Goal: Task Accomplishment & Management: Manage account settings

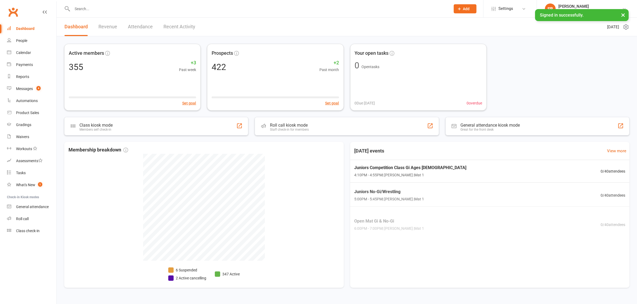
click at [91, 3] on div at bounding box center [255, 8] width 382 height 17
click at [93, 9] on input "text" at bounding box center [259, 8] width 376 height 7
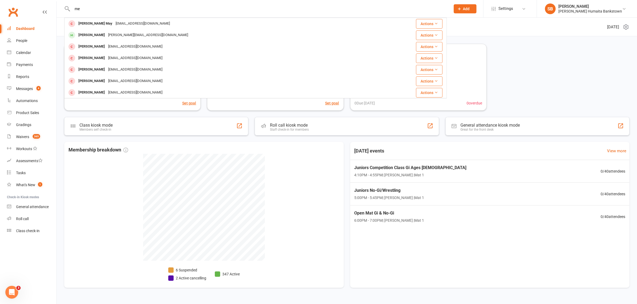
scroll to position [33, 0]
drag, startPoint x: 114, startPoint y: 16, endPoint x: 110, endPoint y: 15, distance: 3.8
click at [112, 16] on div "me Tanner May tannermay@me.com Actions Josiah Grae jimrat@me.com Actions Ashlei…" at bounding box center [255, 8] width 382 height 17
drag, startPoint x: 110, startPoint y: 15, endPoint x: 105, endPoint y: 13, distance: 5.9
click at [107, 16] on div "me Tanner May tannermay@me.com Actions Josiah Grae jimrat@me.com Actions Ashlei…" at bounding box center [255, 8] width 382 height 17
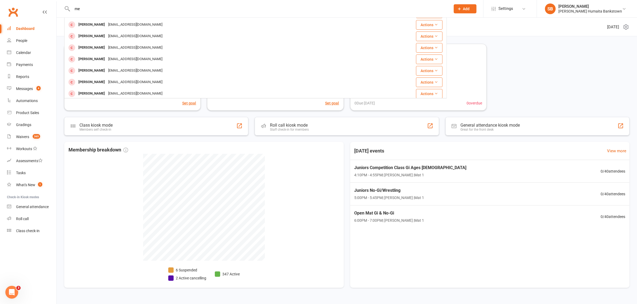
drag, startPoint x: 102, startPoint y: 11, endPoint x: 73, endPoint y: 11, distance: 28.9
click at [73, 11] on input "me" at bounding box center [259, 8] width 376 height 7
paste input "Moala Vaha'akolo"
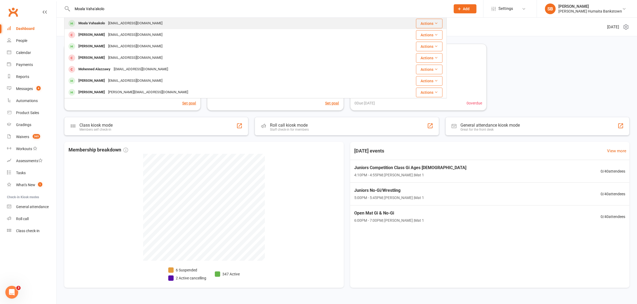
scroll to position [0, 0]
type input "Moala Vaha'akolo"
click at [118, 22] on div "Mjvahaakolo@gmail.com" at bounding box center [135, 24] width 58 height 8
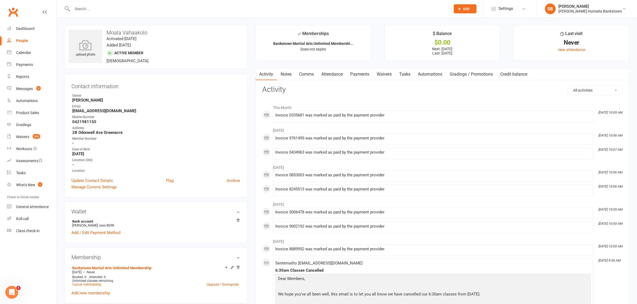
click at [366, 76] on link "Payments" at bounding box center [359, 74] width 26 height 12
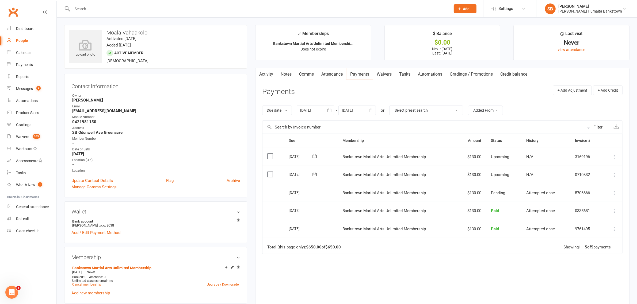
click at [322, 114] on div at bounding box center [315, 111] width 37 height 10
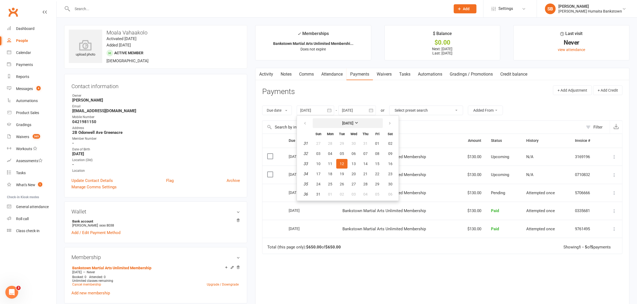
click at [314, 126] on button "August 2025" at bounding box center [348, 123] width 70 height 10
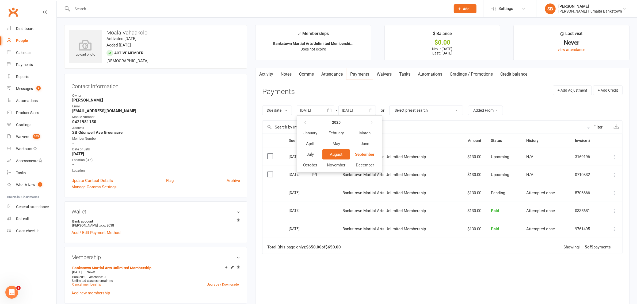
click at [316, 292] on div "Due Contact Membership Amount Status History Invoice # Select this 09 Oct 2025 …" at bounding box center [442, 228] width 360 height 189
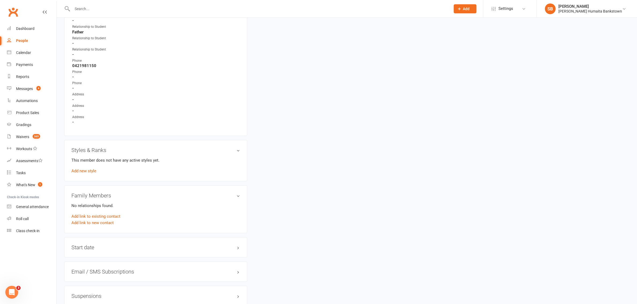
scroll to position [398, 0]
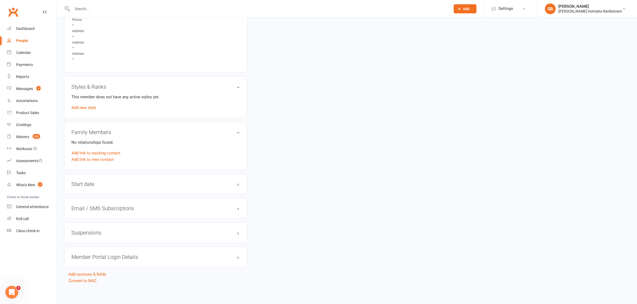
click at [125, 225] on div "Suspensions" at bounding box center [155, 233] width 183 height 20
click at [125, 228] on div "Suspensions" at bounding box center [155, 233] width 183 height 20
click at [123, 231] on h3 "Suspensions" at bounding box center [155, 233] width 168 height 6
click at [120, 238] on div "Suspensions Show previous suspensions Add new suspension" at bounding box center [155, 243] width 183 height 41
click at [118, 242] on link "Show previous suspensions" at bounding box center [96, 243] width 50 height 5
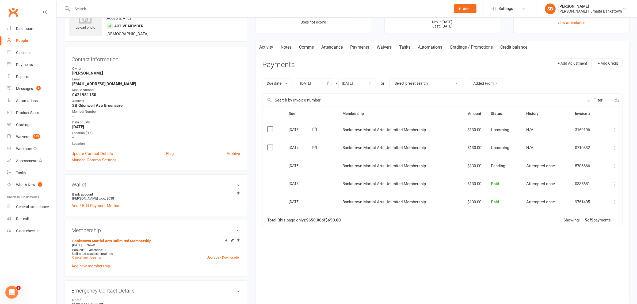
scroll to position [0, 0]
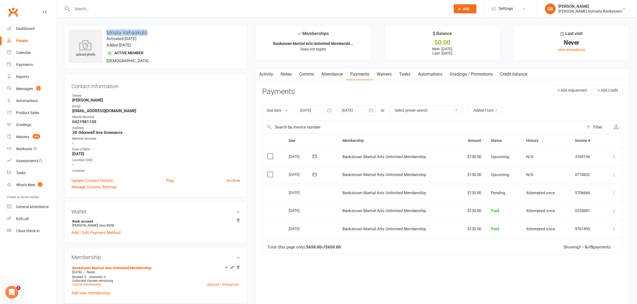
drag, startPoint x: 156, startPoint y: 31, endPoint x: 108, endPoint y: 30, distance: 49.0
click at [108, 30] on h3 "Moala Vahaakolo" at bounding box center [156, 33] width 174 height 6
copy h3 "Moala Vahaakolo"
click at [260, 67] on main "✓ Memberships Bankstown Martial Arts Unlimited Membershi... Does not expire $ B…" at bounding box center [442, 181] width 382 height 312
click at [262, 71] on button "button" at bounding box center [258, 74] width 7 height 12
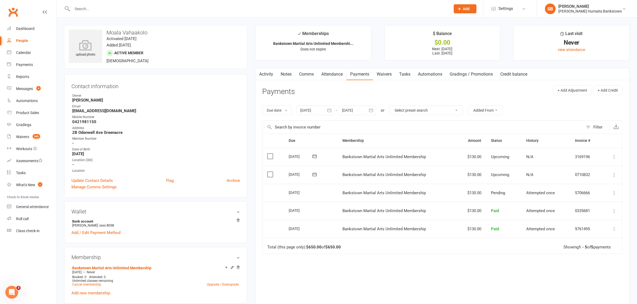
click at [269, 78] on link "Activity" at bounding box center [265, 74] width 21 height 12
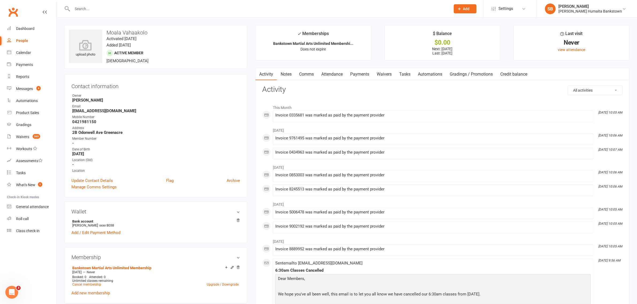
click at [361, 77] on link "Payments" at bounding box center [359, 74] width 26 height 12
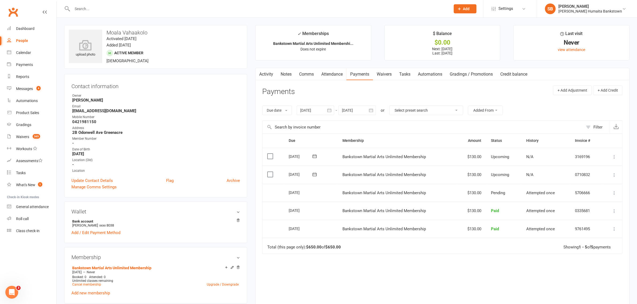
click at [323, 113] on div at bounding box center [315, 111] width 37 height 10
click at [311, 125] on button "button" at bounding box center [306, 123] width 12 height 10
click at [313, 133] on span "January" at bounding box center [310, 133] width 14 height 5
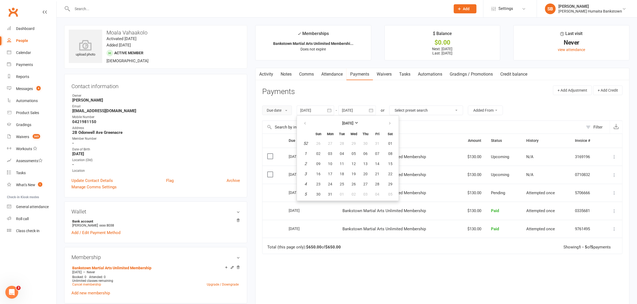
click at [286, 115] on button "Due date" at bounding box center [277, 111] width 30 height 10
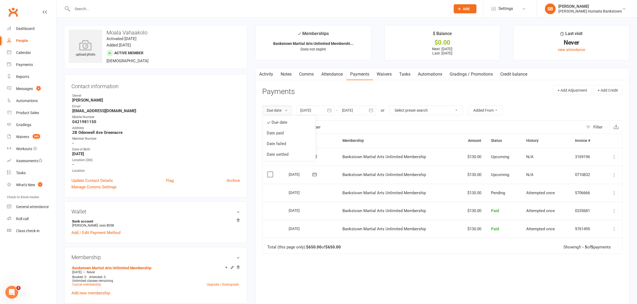
click at [285, 112] on button "Due date" at bounding box center [277, 111] width 30 height 10
click at [280, 118] on div "Due date Due date Date paid Date failed Date settled 12 Aug 2025 January 2022 S…" at bounding box center [442, 110] width 360 height 20
click at [277, 107] on button "Due date" at bounding box center [277, 111] width 30 height 10
click at [277, 139] on link "Date failed" at bounding box center [288, 144] width 53 height 11
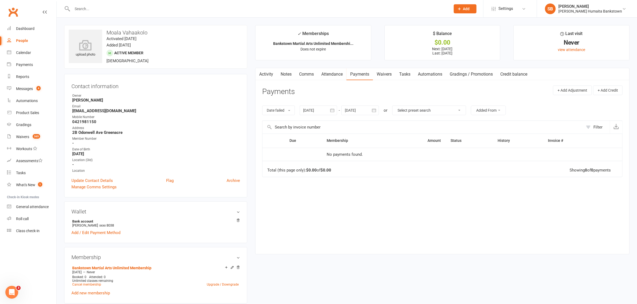
click at [271, 76] on link "Activity" at bounding box center [265, 74] width 21 height 12
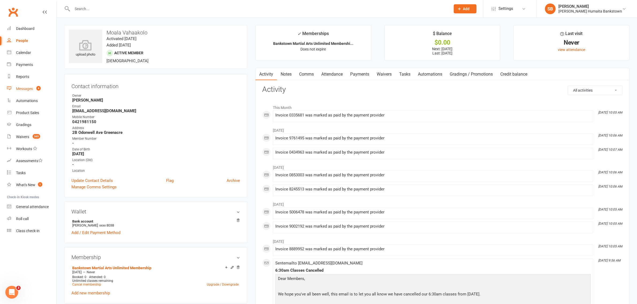
click at [27, 90] on div "Messages" at bounding box center [24, 89] width 17 height 4
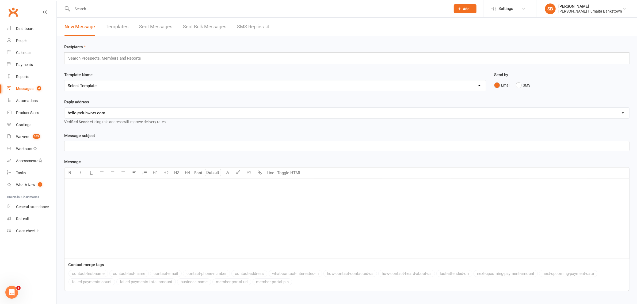
click at [239, 26] on link "SMS Replies 4" at bounding box center [253, 27] width 32 height 18
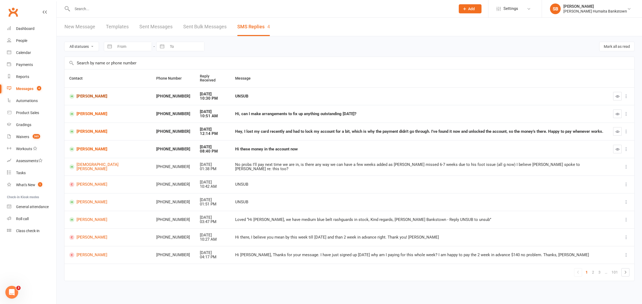
drag, startPoint x: 103, startPoint y: 92, endPoint x: 109, endPoint y: 94, distance: 6.5
click at [109, 94] on link "Abdel salam Mahfouz" at bounding box center [107, 96] width 77 height 5
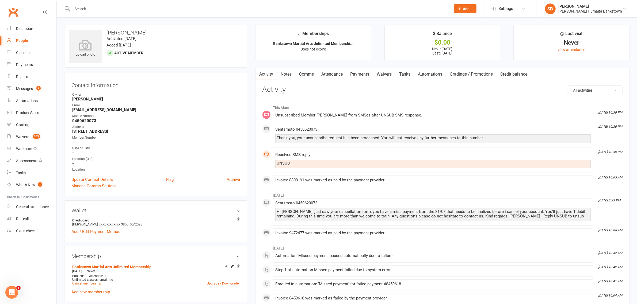
click at [369, 78] on link "Payments" at bounding box center [359, 74] width 26 height 12
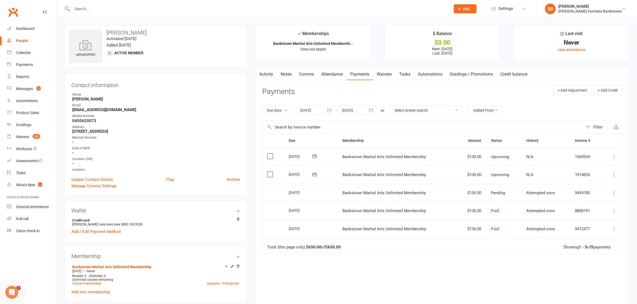
click at [323, 112] on div at bounding box center [315, 111] width 37 height 10
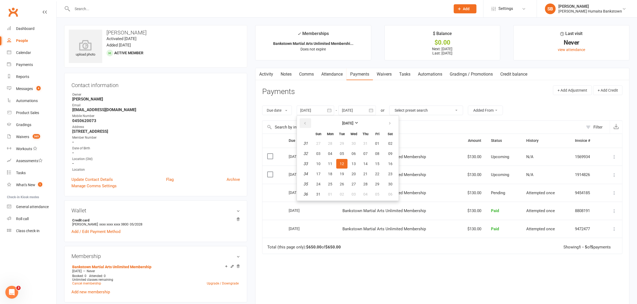
click at [304, 121] on button "button" at bounding box center [306, 123] width 12 height 10
click at [320, 140] on button "29" at bounding box center [318, 144] width 11 height 10
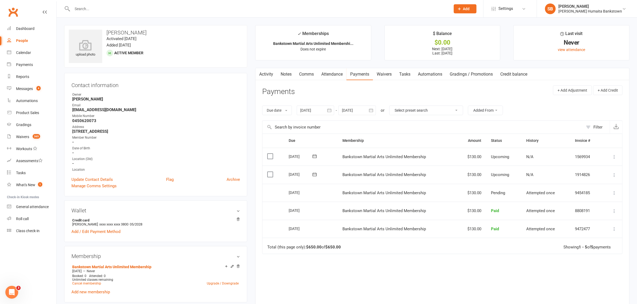
type input "29 Jun 2025"
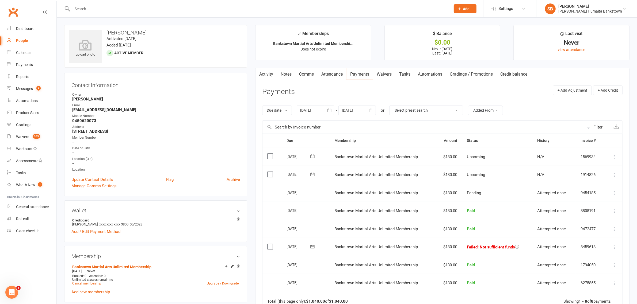
click at [263, 71] on link "Activity" at bounding box center [265, 74] width 21 height 12
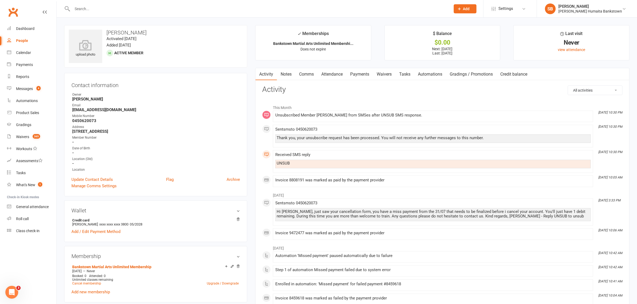
drag, startPoint x: 276, startPoint y: 213, endPoint x: 580, endPoint y: 220, distance: 304.4
click at [580, 220] on div "Hi Abdel, just saw your cancellation form, you have a miss payment from the 31/…" at bounding box center [432, 214] width 315 height 13
click at [359, 76] on link "Payments" at bounding box center [359, 74] width 26 height 12
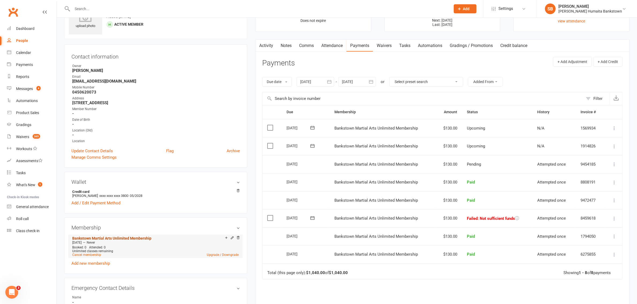
scroll to position [67, 0]
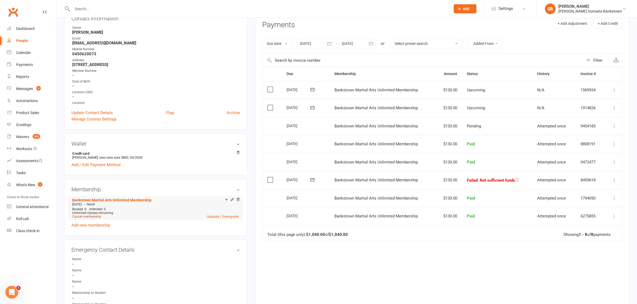
click at [86, 217] on link "Cancel membership" at bounding box center [86, 217] width 29 height 4
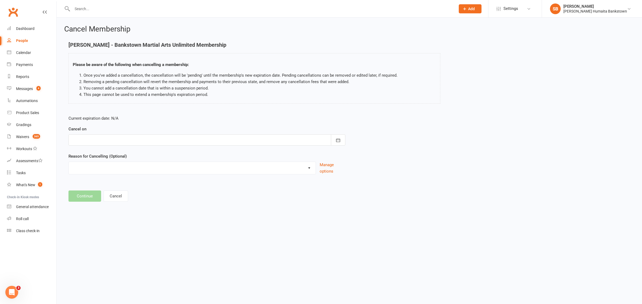
click at [141, 141] on div at bounding box center [206, 140] width 277 height 11
click at [150, 181] on button "12" at bounding box center [148, 184] width 11 height 10
type input "12 Sep 2025"
click at [78, 197] on button "Continue" at bounding box center [84, 196] width 33 height 11
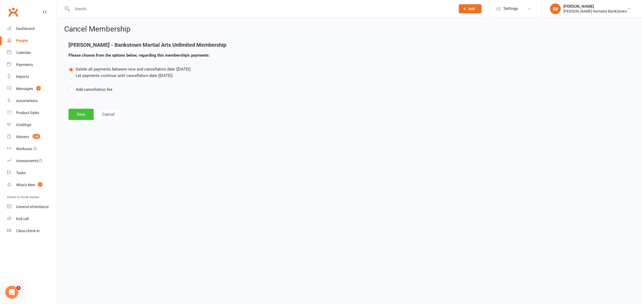
click at [84, 115] on button "Save" at bounding box center [80, 114] width 25 height 11
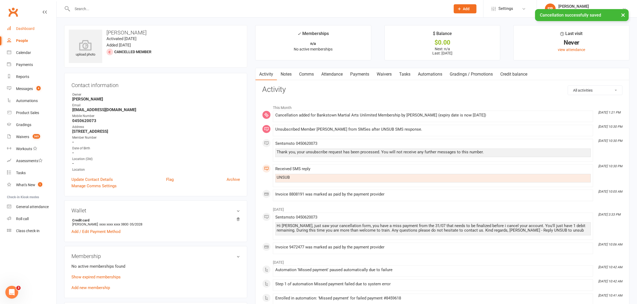
click at [22, 26] on link "Dashboard" at bounding box center [31, 29] width 49 height 12
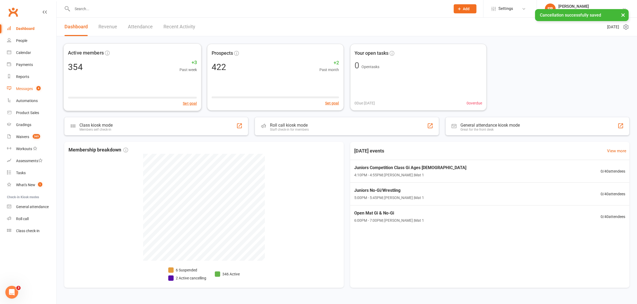
click at [30, 89] on div "Messages" at bounding box center [24, 89] width 17 height 4
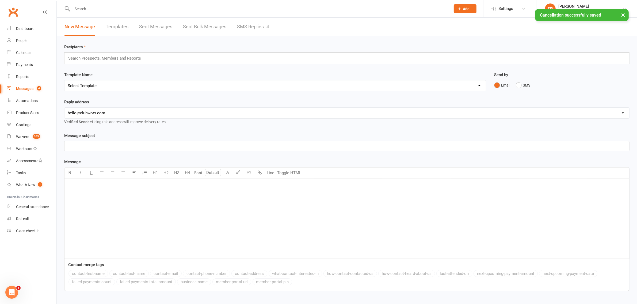
click at [197, 27] on link "Sent Bulk Messages" at bounding box center [204, 27] width 43 height 18
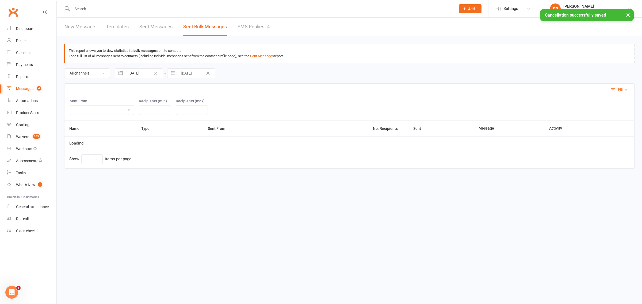
select select "10"
click at [248, 24] on ui-view "Prospect Member Non-attending contact Class / event Appointment Grading event T…" at bounding box center [321, 92] width 642 height 182
click at [248, 24] on link "SMS Replies 4" at bounding box center [253, 27] width 32 height 18
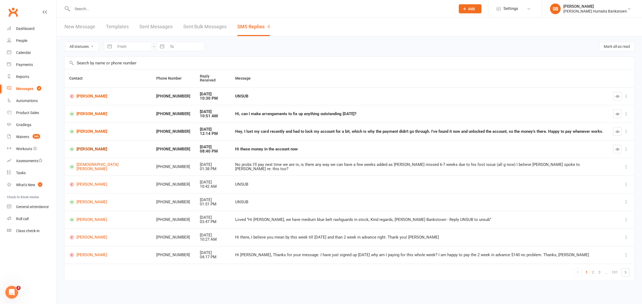
click at [89, 147] on link "Ahmed Almassri" at bounding box center [107, 149] width 77 height 5
click at [85, 129] on link "Mahdi Javid" at bounding box center [107, 131] width 77 height 5
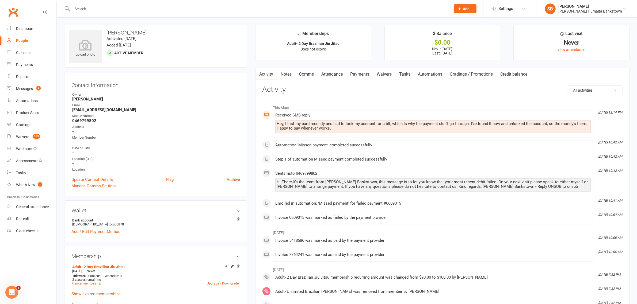
click at [354, 73] on link "Payments" at bounding box center [359, 74] width 26 height 12
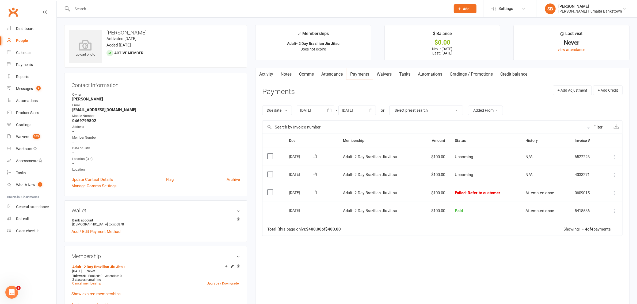
click at [264, 72] on link "Activity" at bounding box center [265, 74] width 21 height 12
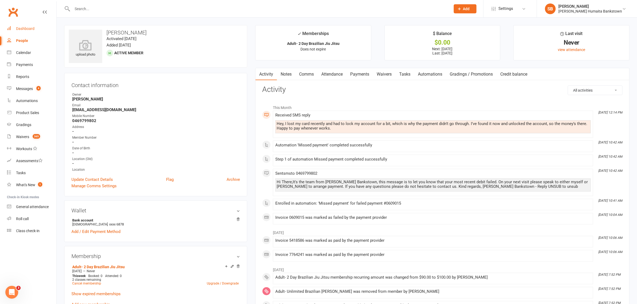
click at [33, 33] on link "Dashboard" at bounding box center [31, 29] width 49 height 12
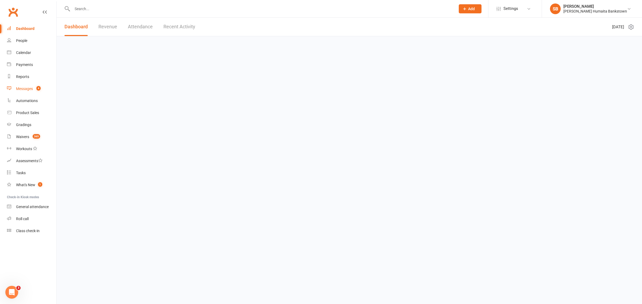
click at [24, 85] on link "Messages 4" at bounding box center [31, 89] width 49 height 12
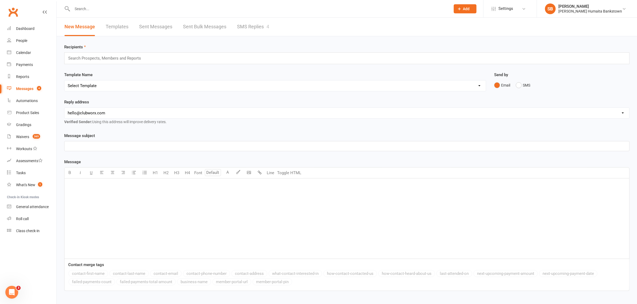
click at [247, 26] on link "SMS Replies 4" at bounding box center [253, 27] width 32 height 18
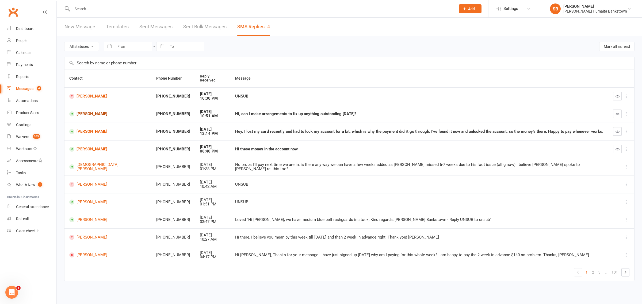
click at [94, 112] on link "Cory Rehu" at bounding box center [107, 114] width 77 height 5
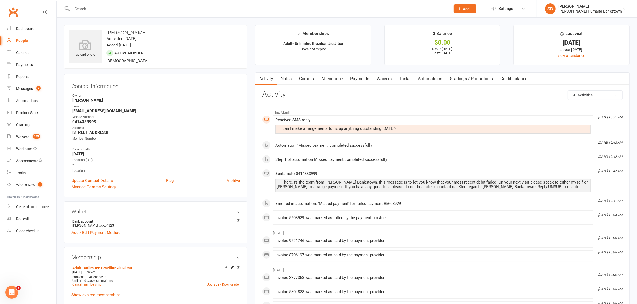
click at [371, 80] on link "Payments" at bounding box center [359, 79] width 26 height 12
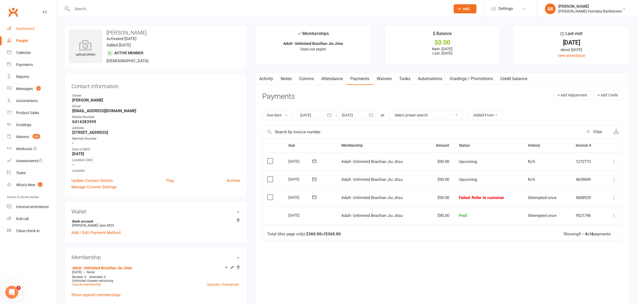
click at [30, 33] on link "Dashboard" at bounding box center [31, 29] width 49 height 12
